Goal: Task Accomplishment & Management: Complete application form

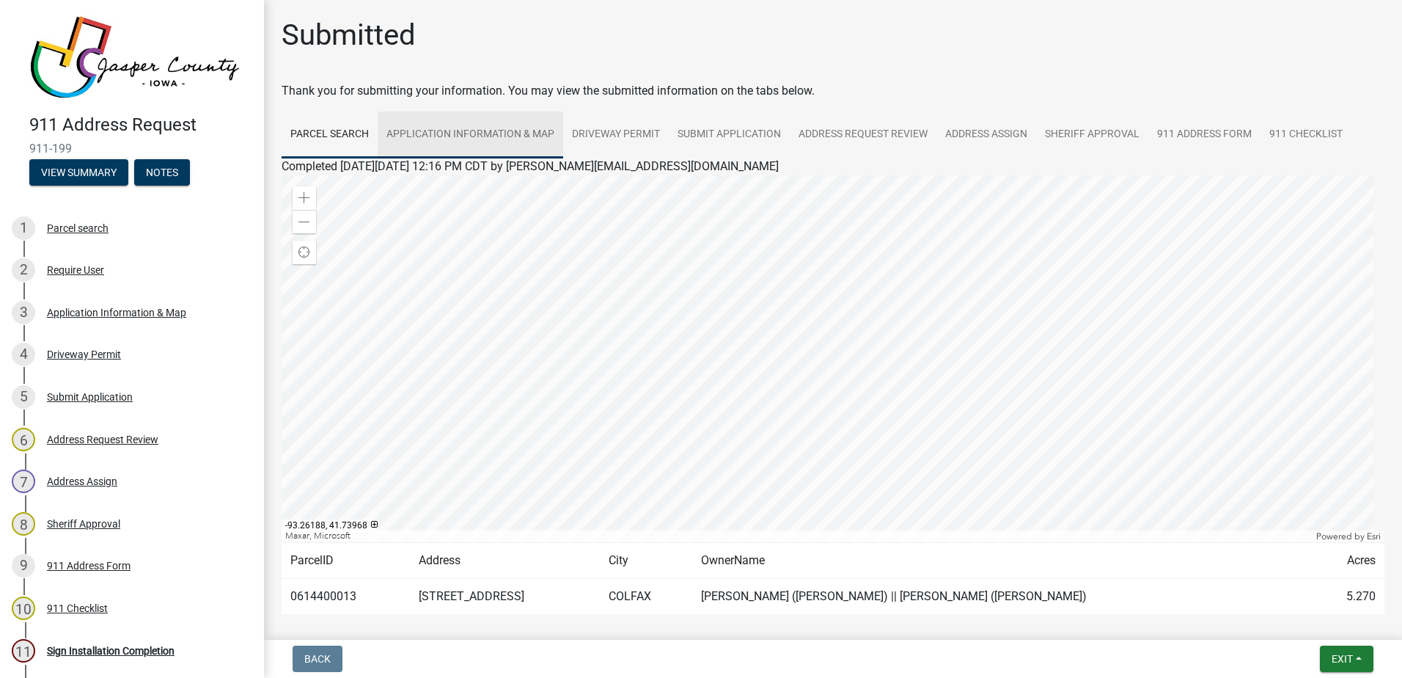
click at [476, 139] on link "Application Information & Map" at bounding box center [471, 134] width 186 height 47
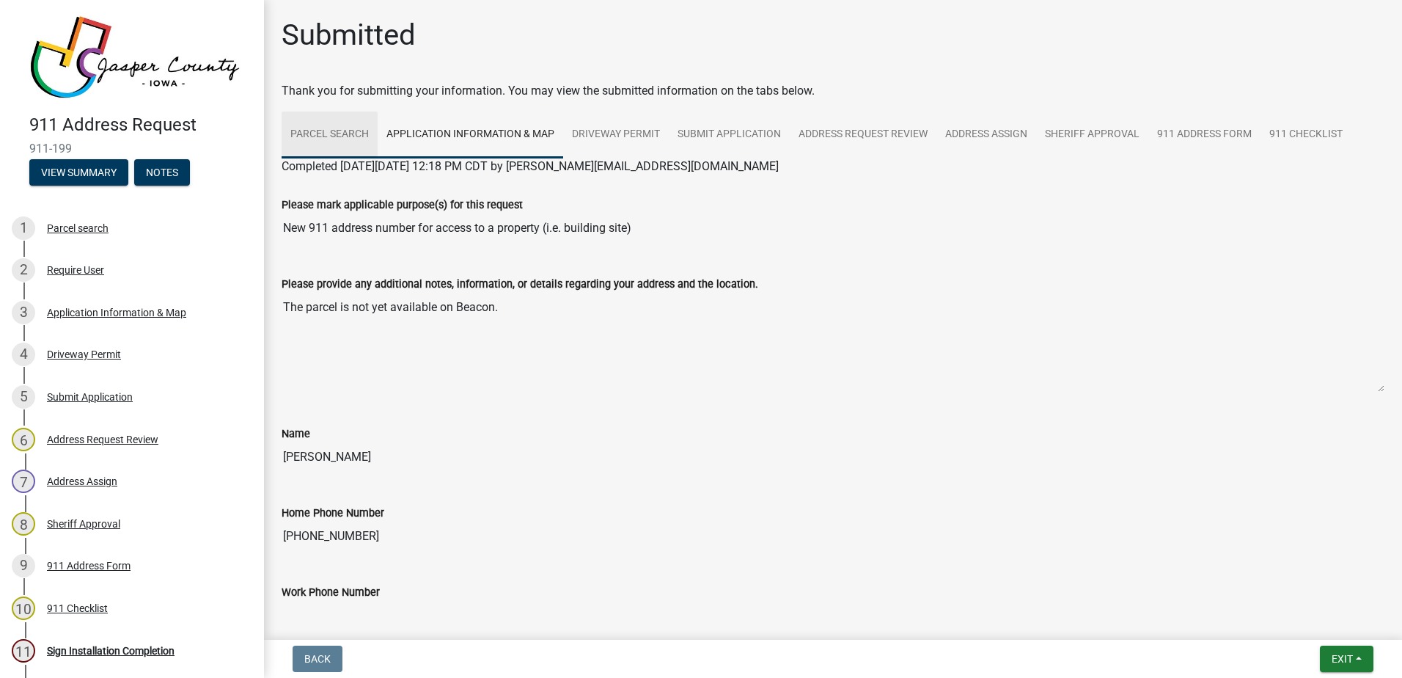
click at [358, 133] on link "Parcel search" at bounding box center [330, 134] width 96 height 47
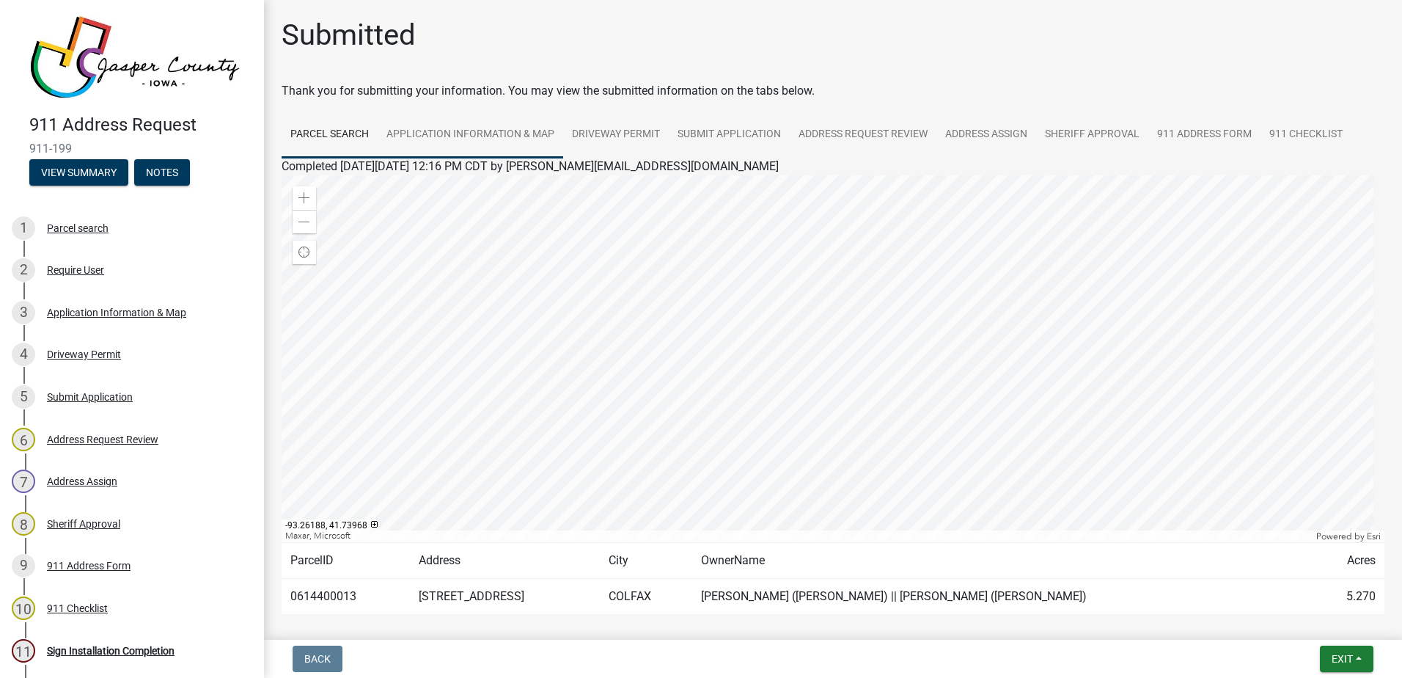
click at [450, 138] on link "Application Information & Map" at bounding box center [471, 134] width 186 height 47
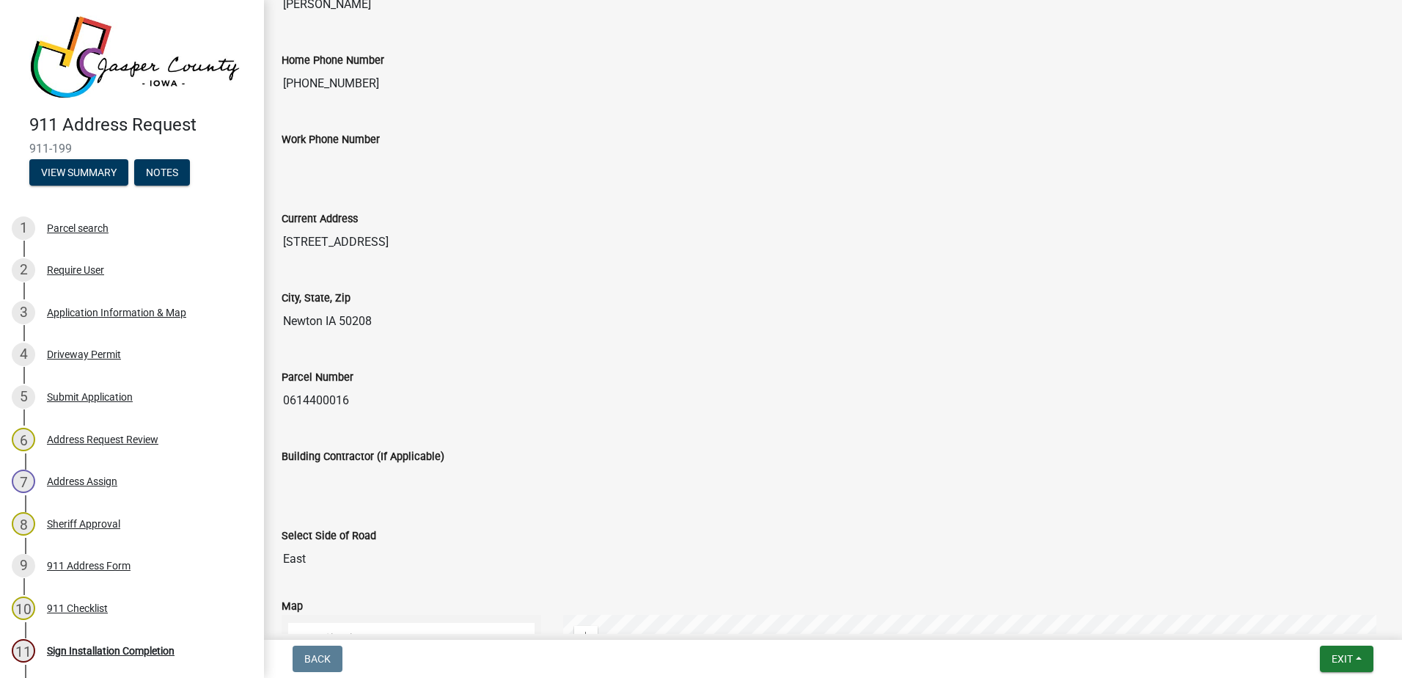
scroll to position [12, 0]
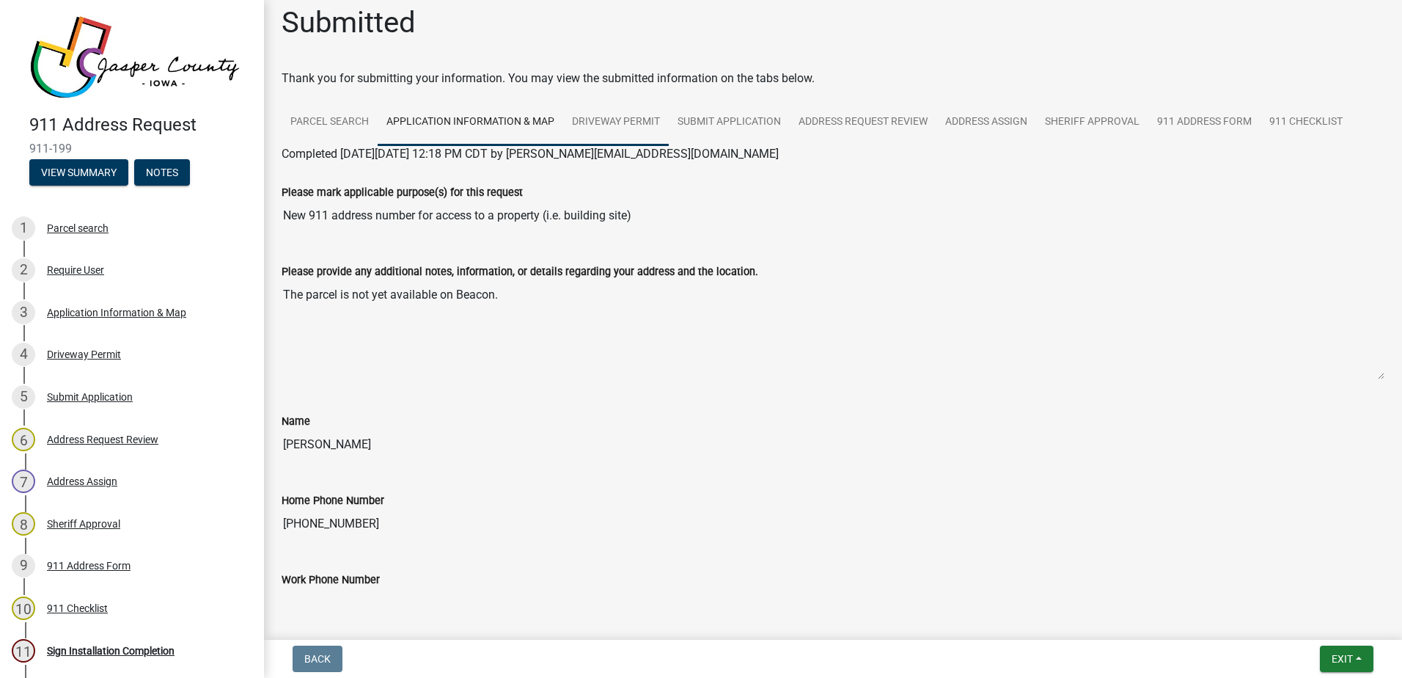
click at [629, 116] on link "Driveway Permit" at bounding box center [616, 122] width 106 height 47
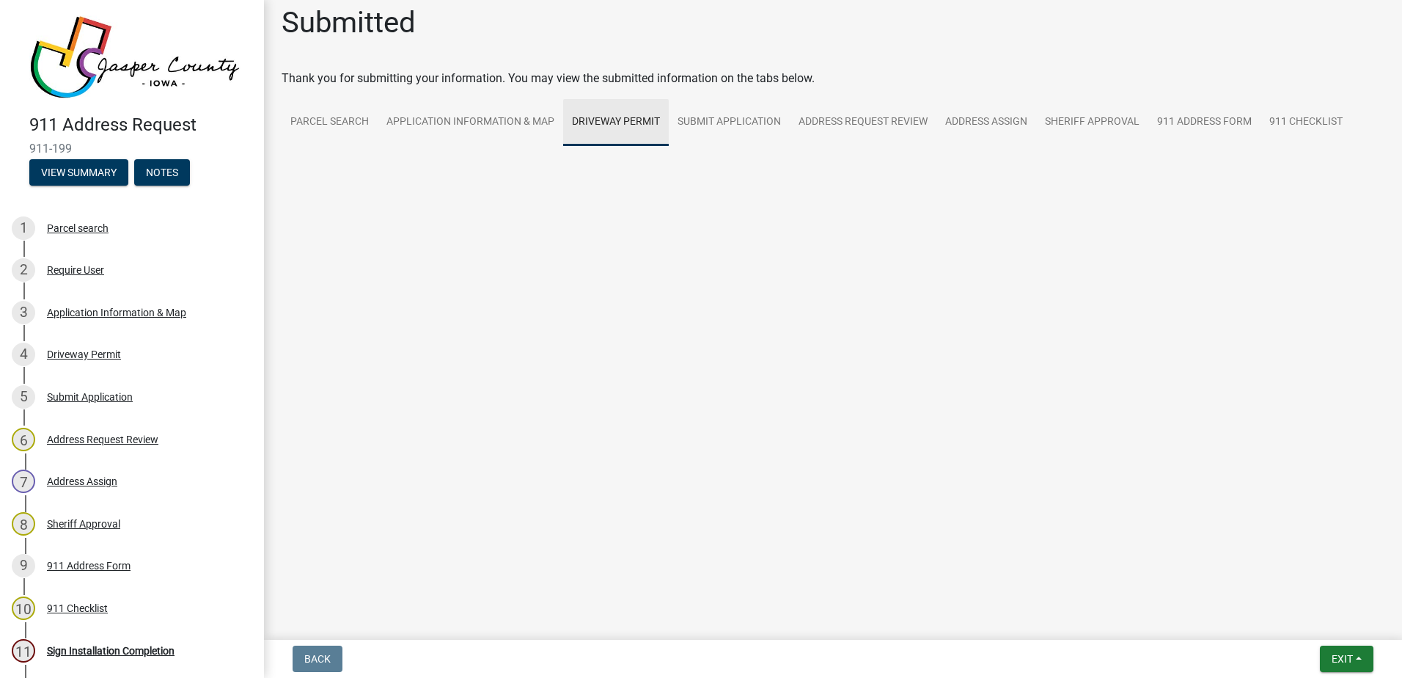
scroll to position [0, 0]
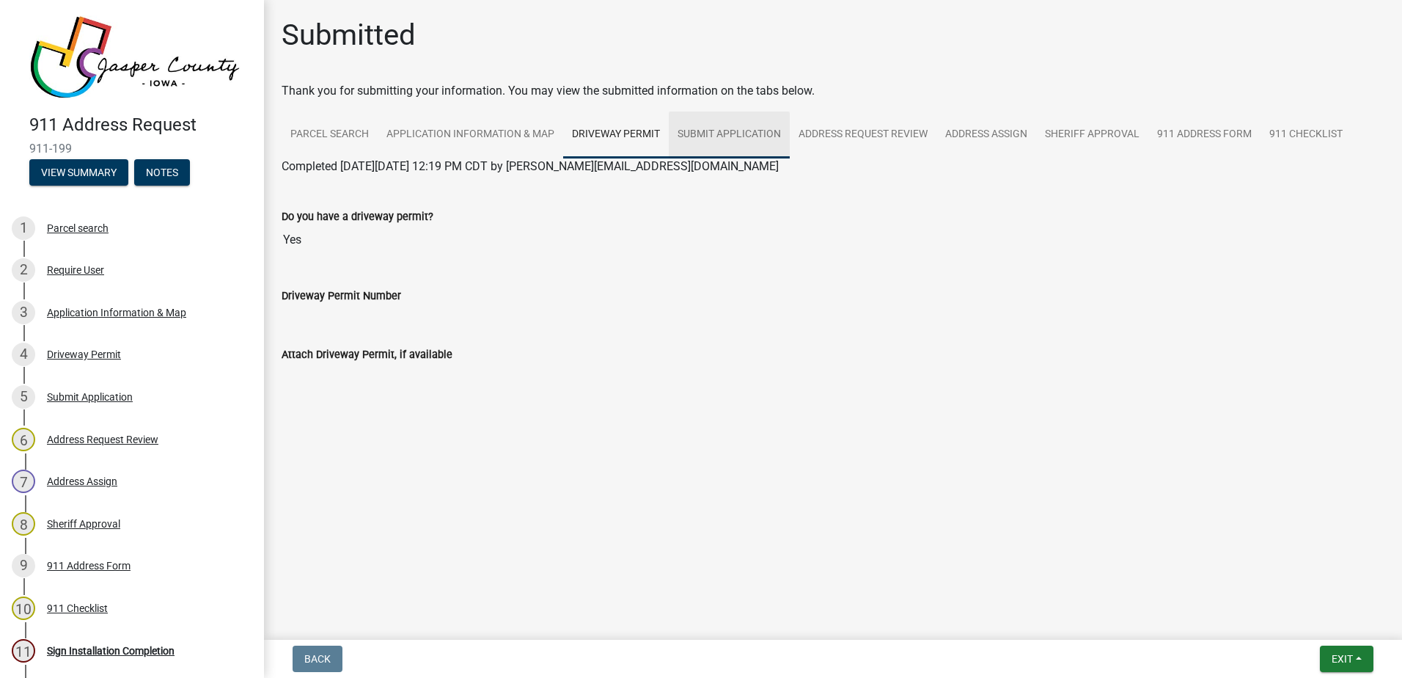
click at [761, 130] on link "Submit Application" at bounding box center [729, 134] width 121 height 47
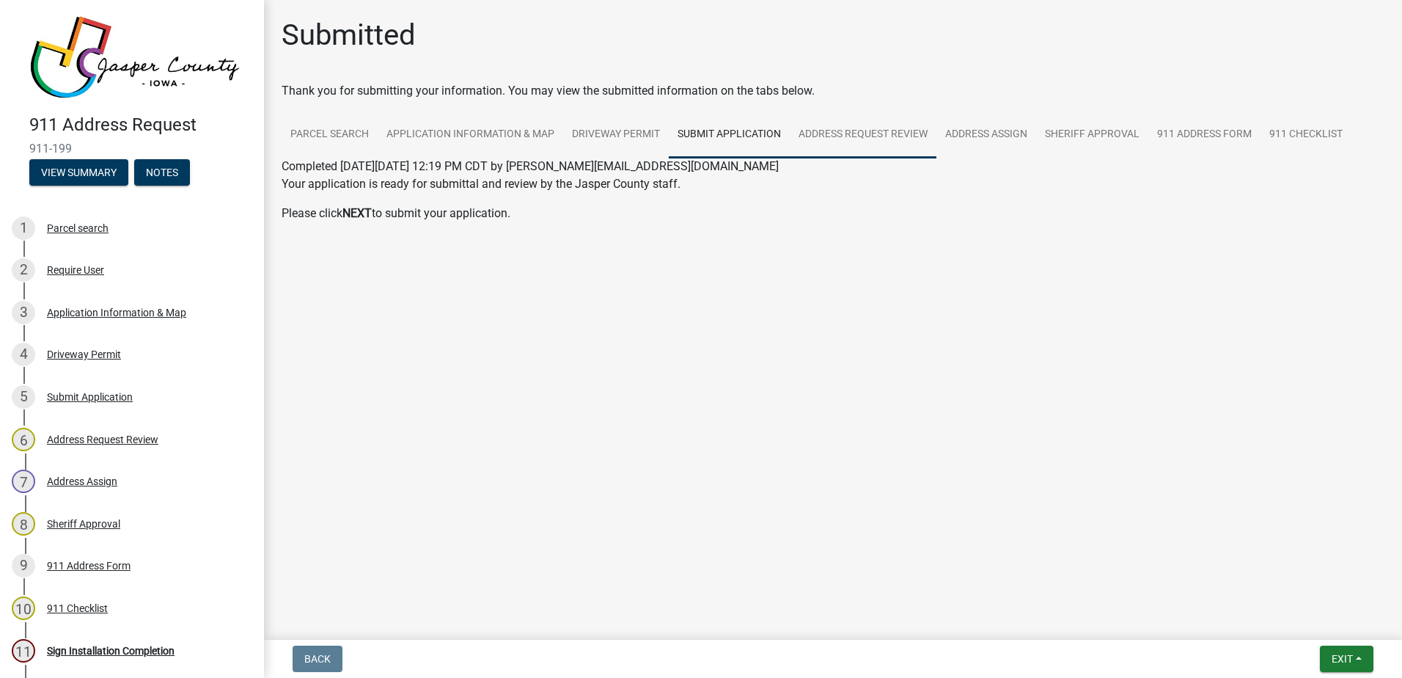
click at [857, 144] on link "Address Request Review" at bounding box center [863, 134] width 147 height 47
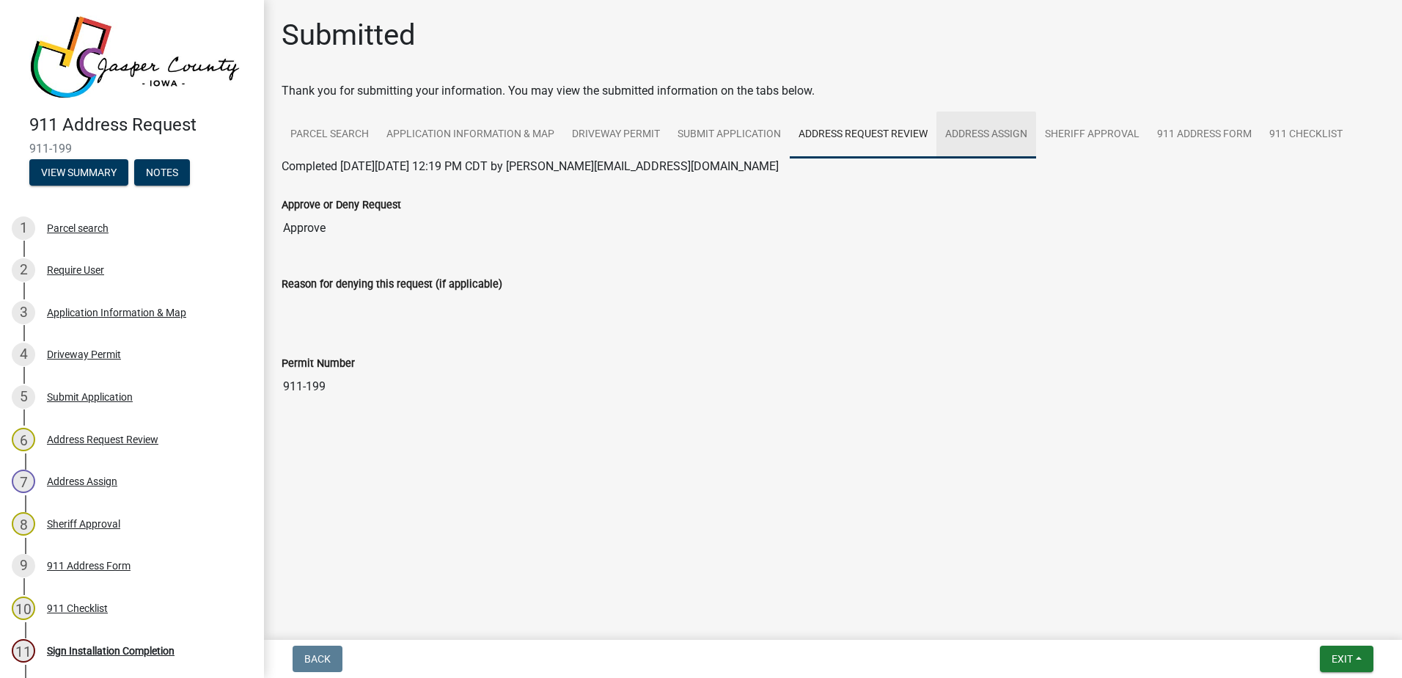
click at [1002, 142] on link "Address Assign" at bounding box center [987, 134] width 100 height 47
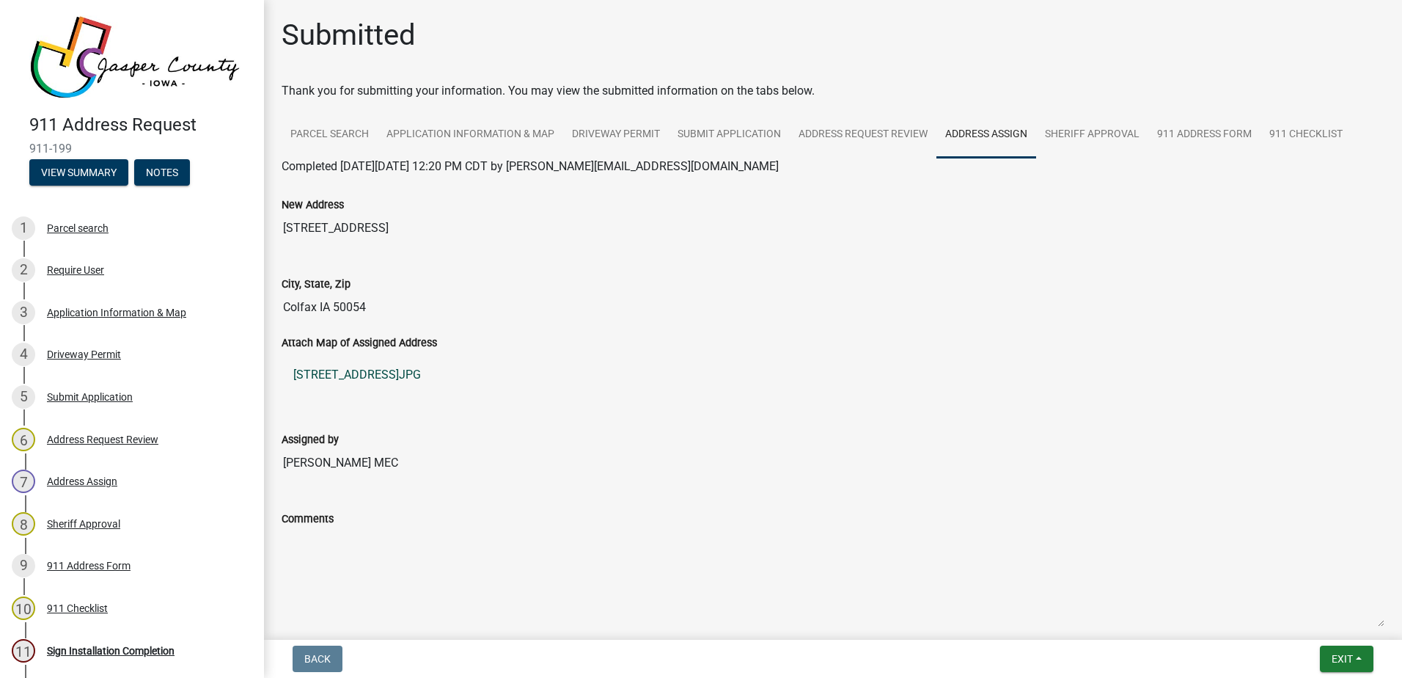
click at [395, 374] on link "[STREET_ADDRESS]JPG" at bounding box center [833, 374] width 1103 height 35
click at [1069, 136] on link "Sheriff Approval" at bounding box center [1092, 134] width 112 height 47
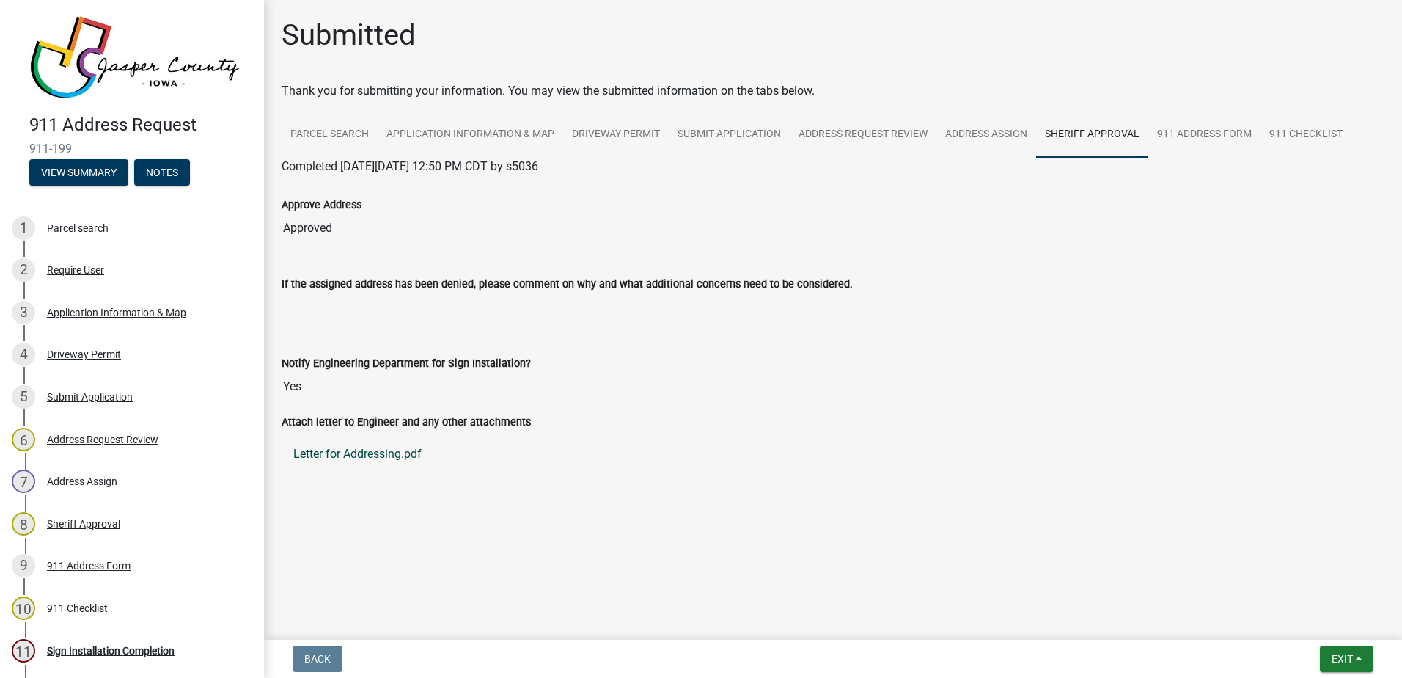
click at [371, 452] on link "Letter for Addressing.pdf" at bounding box center [833, 453] width 1103 height 35
click at [316, 136] on link "Parcel search" at bounding box center [330, 134] width 96 height 47
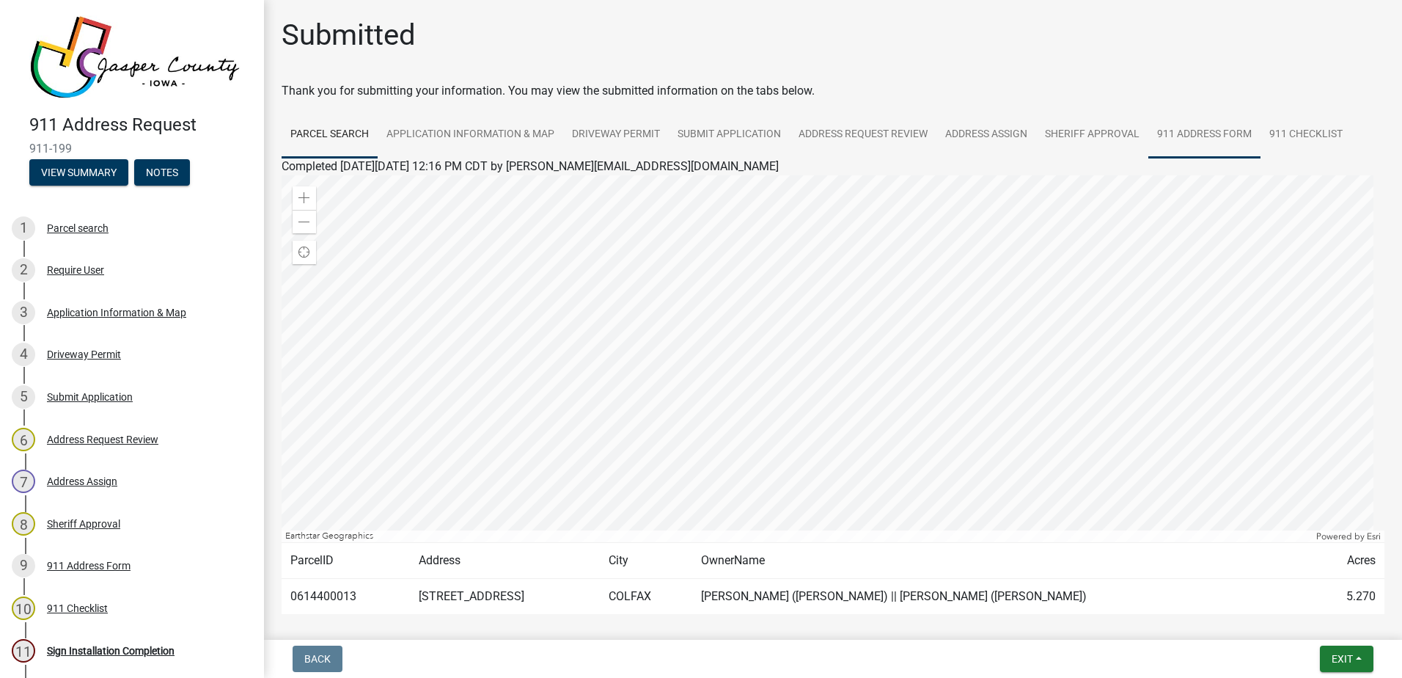
click at [1213, 129] on link "911 Address Form" at bounding box center [1205, 134] width 112 height 47
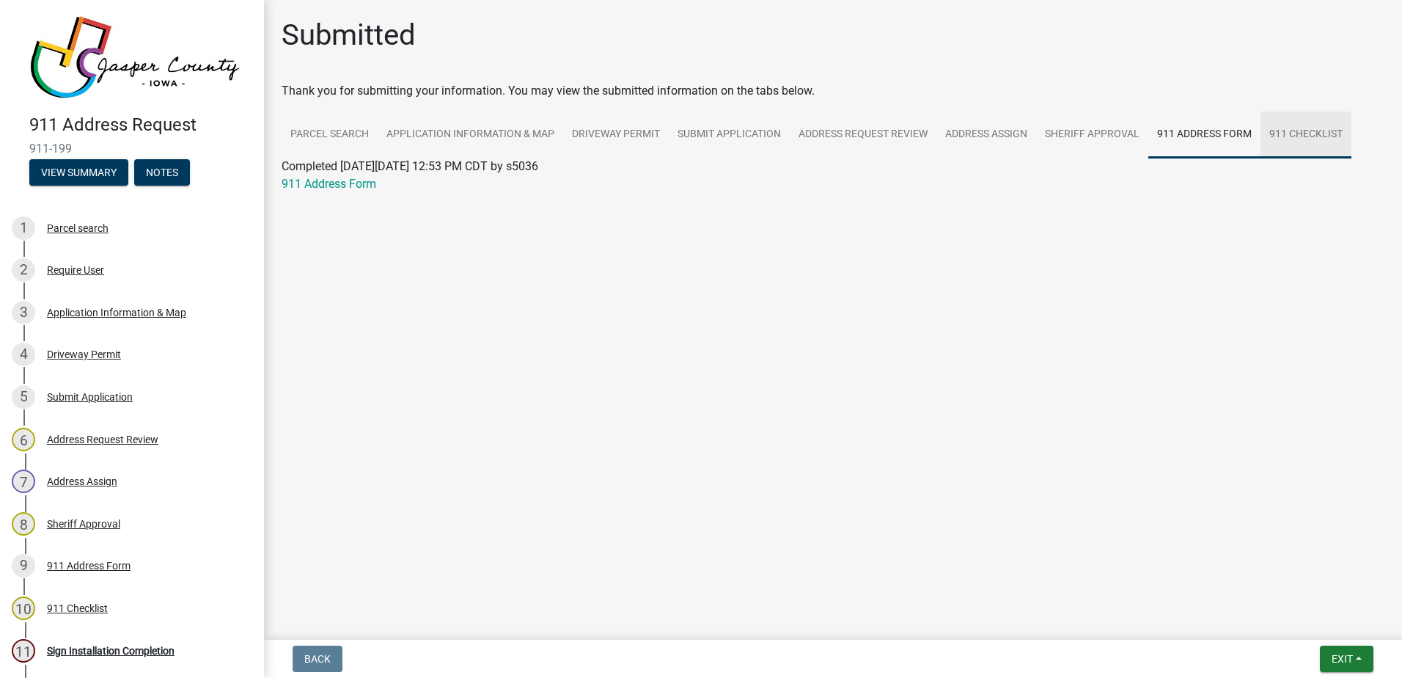
click at [1303, 135] on link "911 Checklist" at bounding box center [1306, 134] width 91 height 47
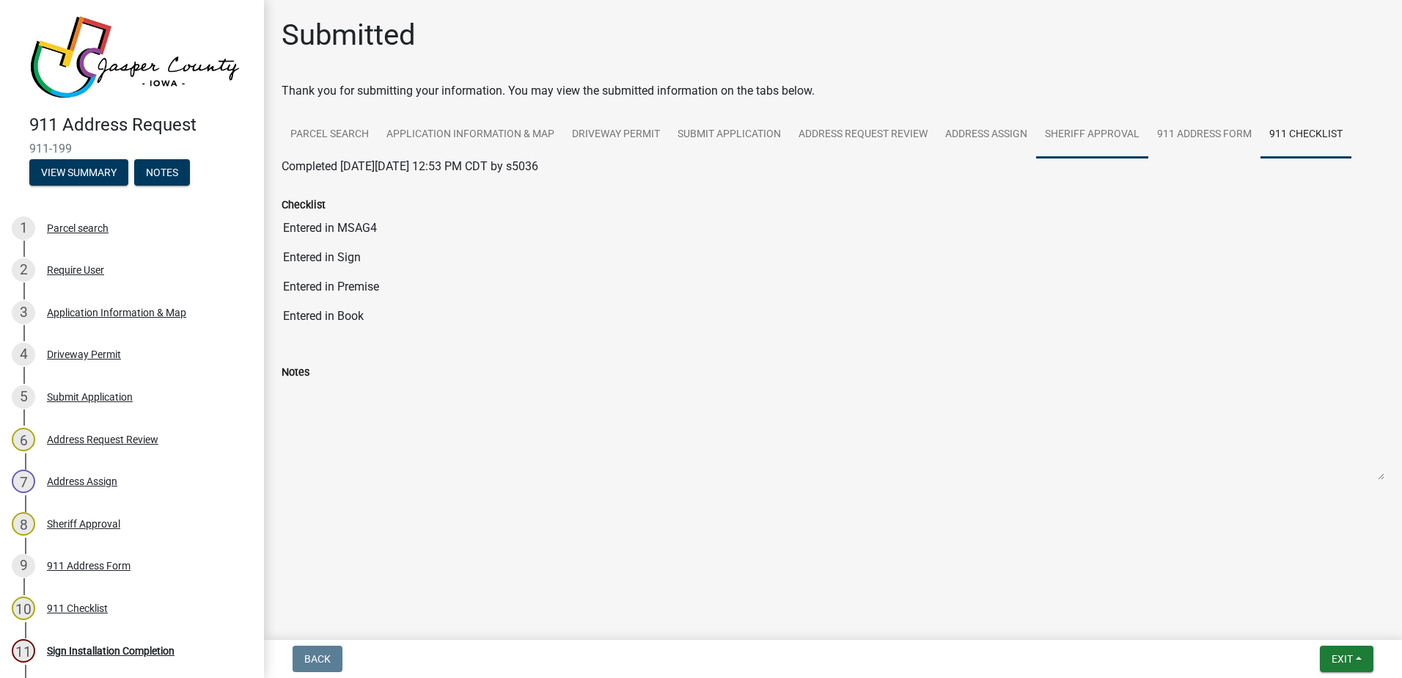
click at [1125, 133] on link "Sheriff Approval" at bounding box center [1092, 134] width 112 height 47
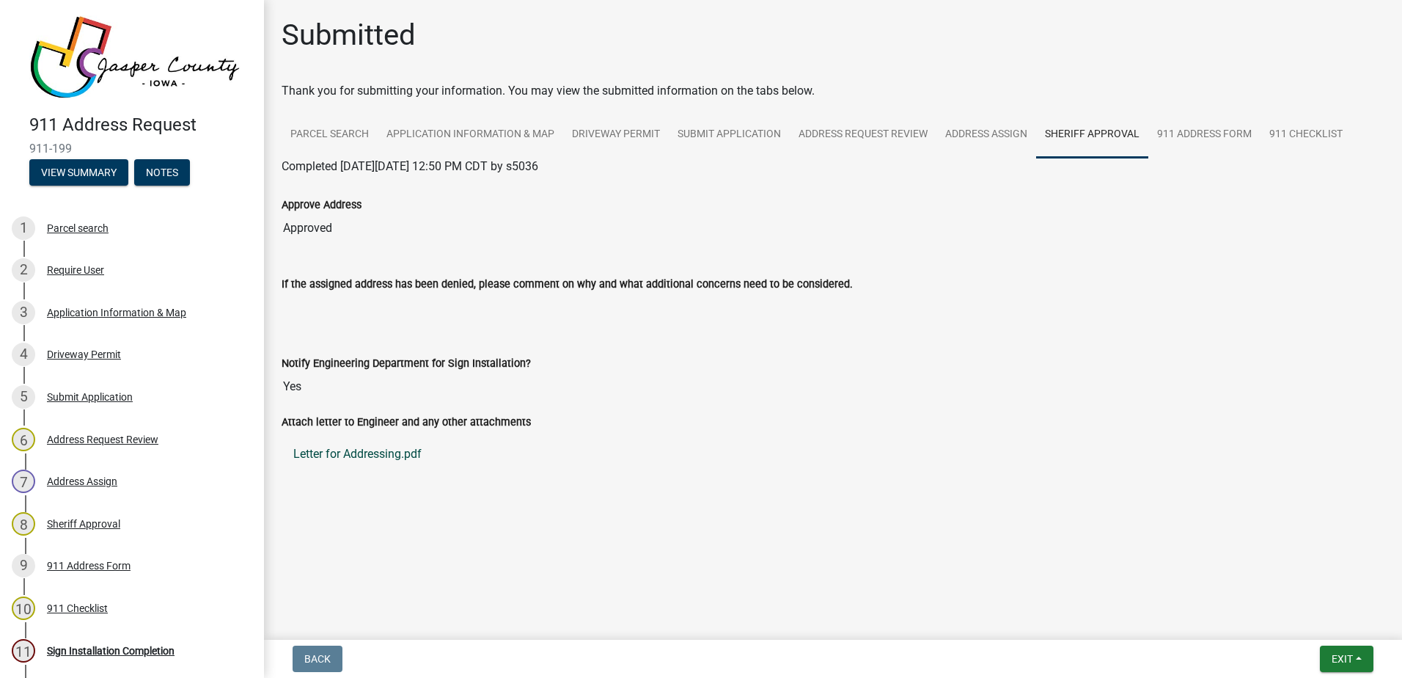
click at [366, 455] on link "Letter for Addressing.pdf" at bounding box center [833, 453] width 1103 height 35
